Goal: Information Seeking & Learning: Learn about a topic

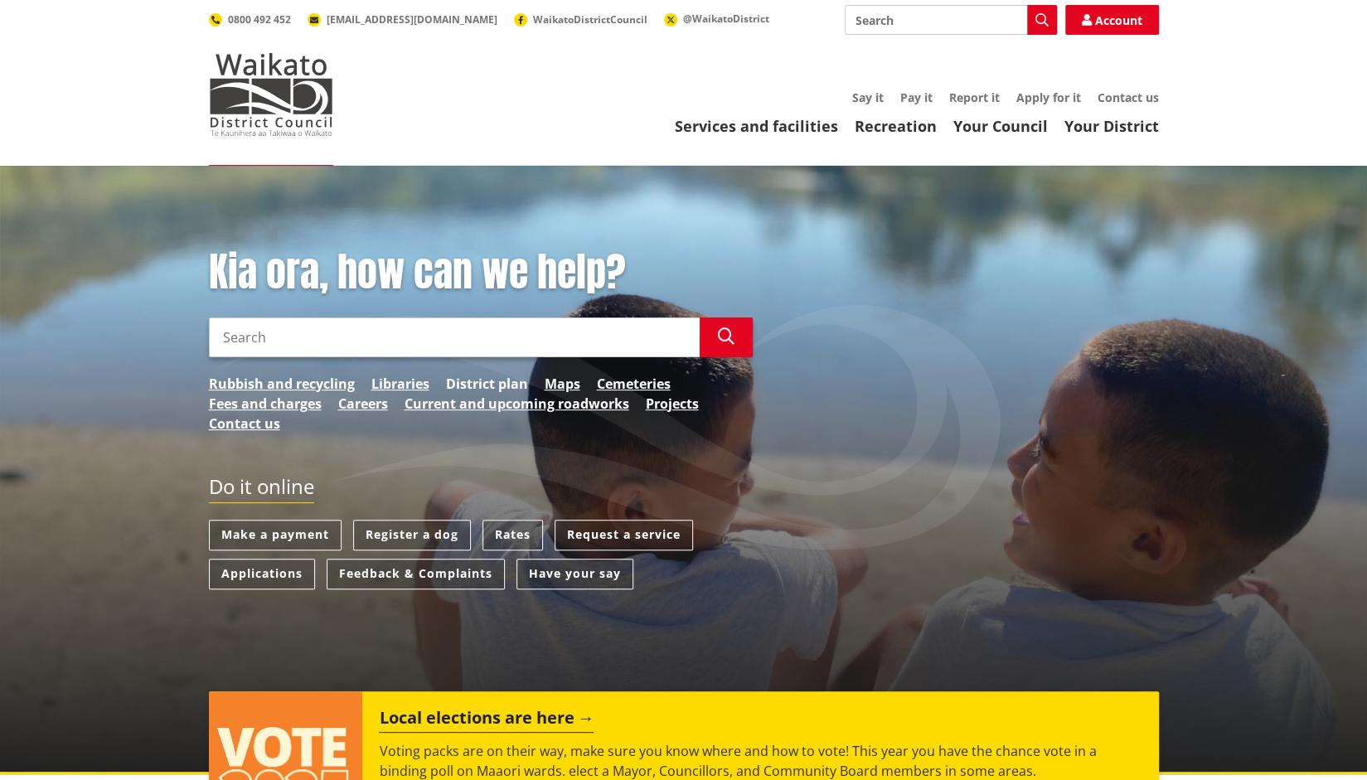
click at [473, 386] on link "District plan" at bounding box center [487, 384] width 82 height 20
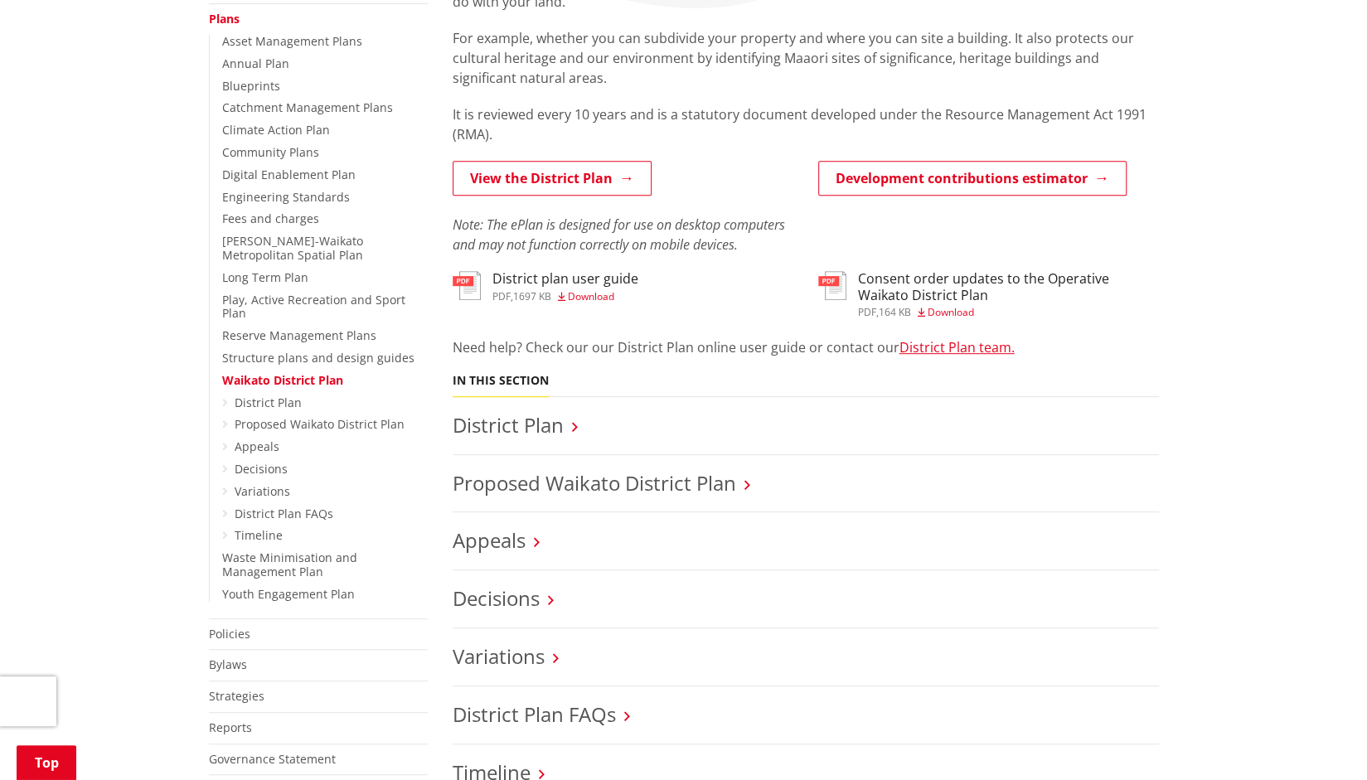
scroll to position [365, 0]
click at [562, 488] on link "Proposed Waikato District Plan" at bounding box center [595, 481] width 284 height 27
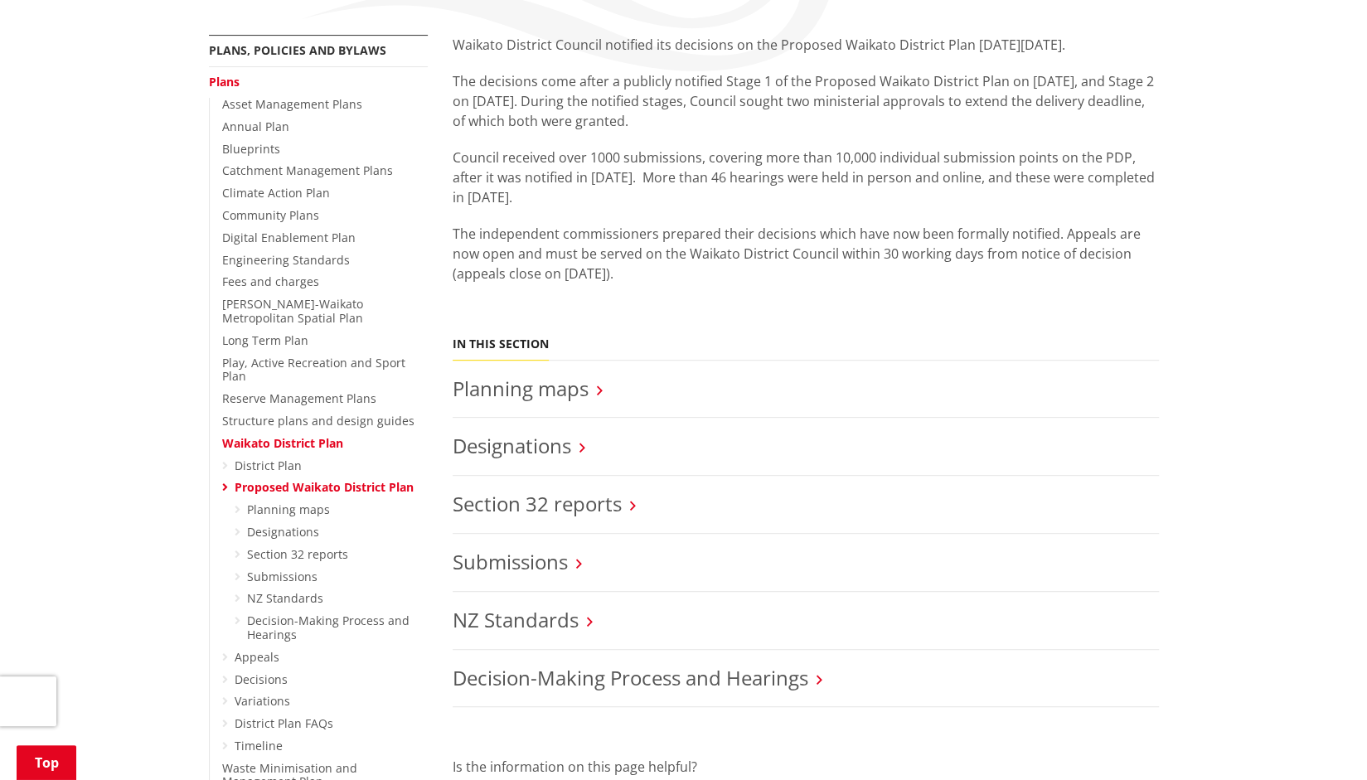
scroll to position [303, 0]
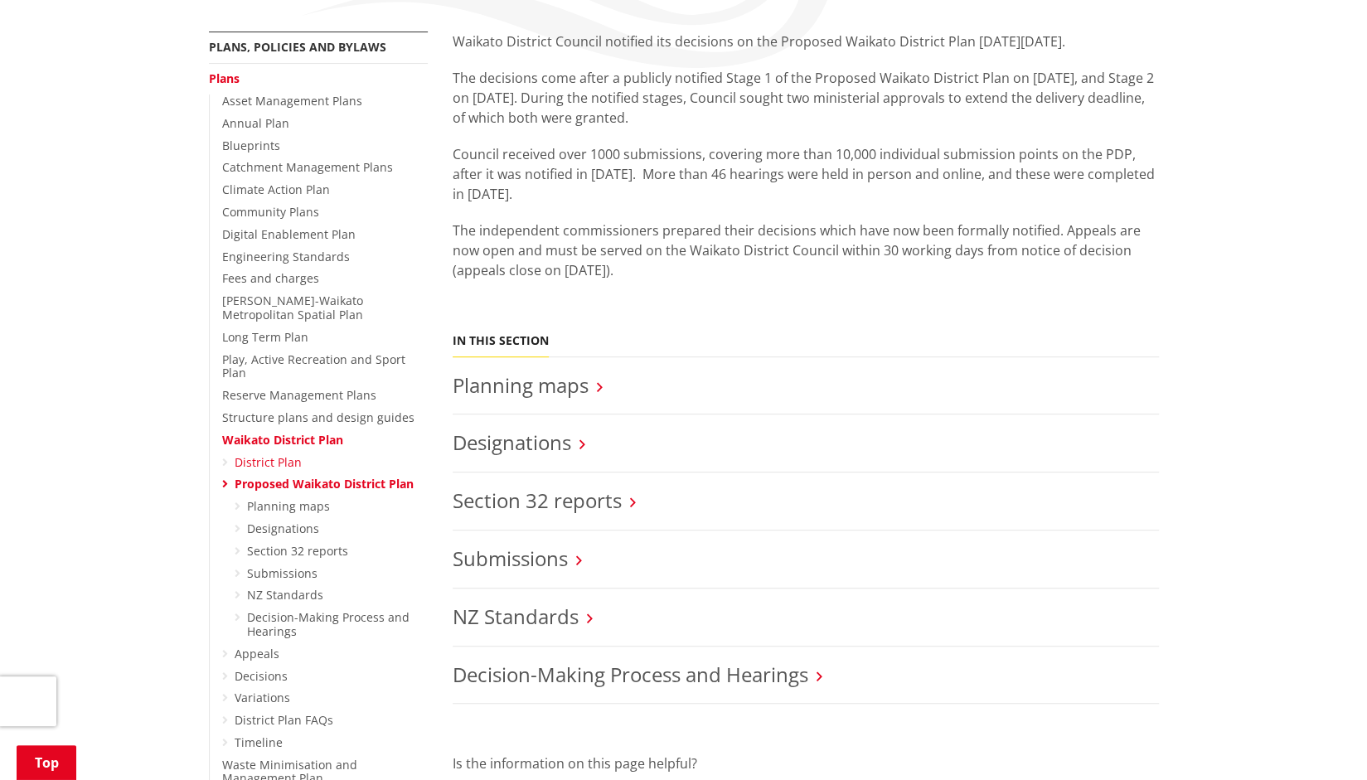
click at [280, 454] on link "District Plan" at bounding box center [268, 462] width 67 height 16
